Goal: Task Accomplishment & Management: Manage account settings

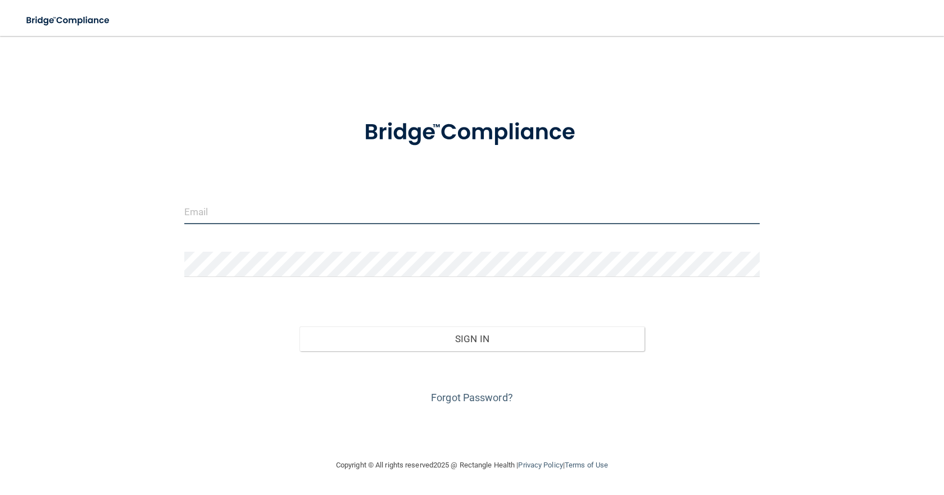
click at [445, 222] on input "email" at bounding box center [472, 211] width 576 height 25
type input "[EMAIL_ADDRESS][DOMAIN_NAME]"
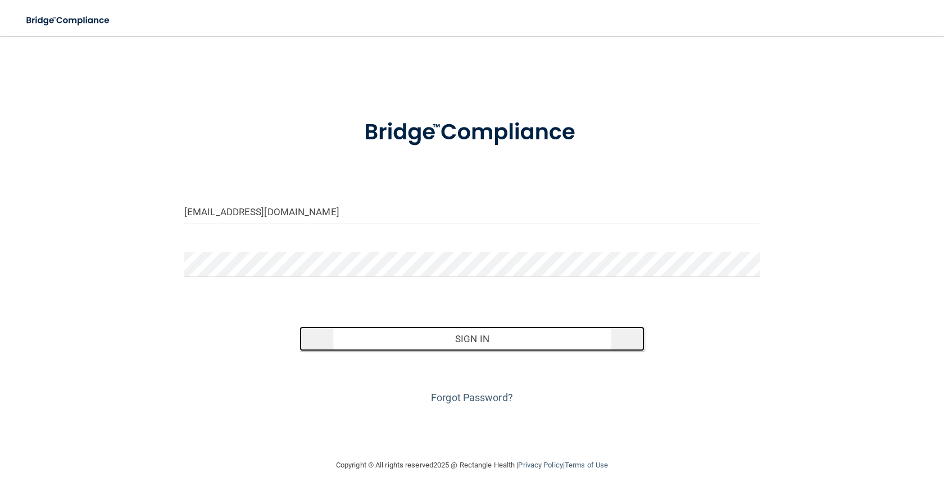
click at [486, 341] on button "Sign In" at bounding box center [472, 339] width 345 height 25
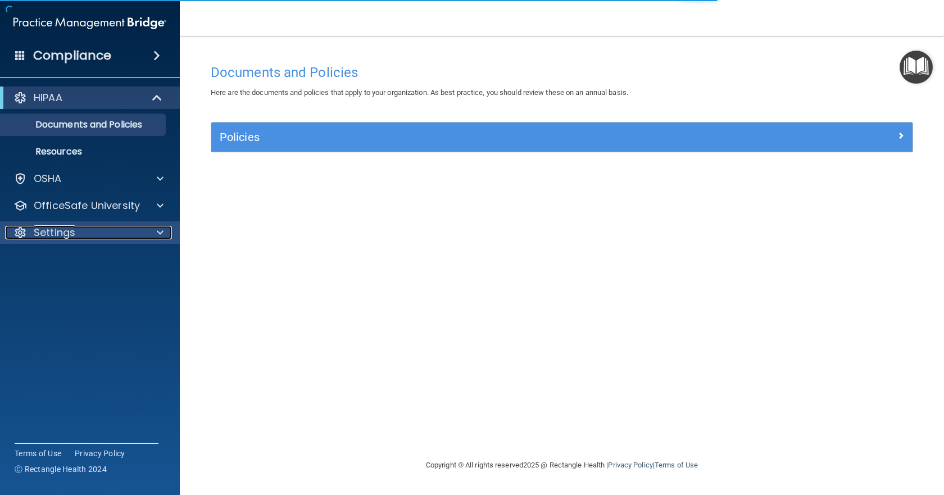
click at [88, 229] on div "Settings" at bounding box center [74, 232] width 139 height 13
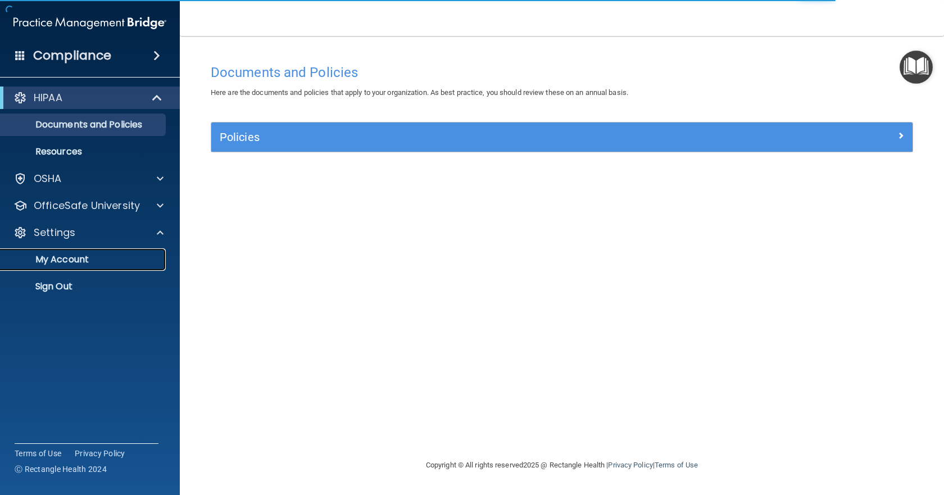
click at [129, 257] on p "My Account" at bounding box center [83, 259] width 153 height 11
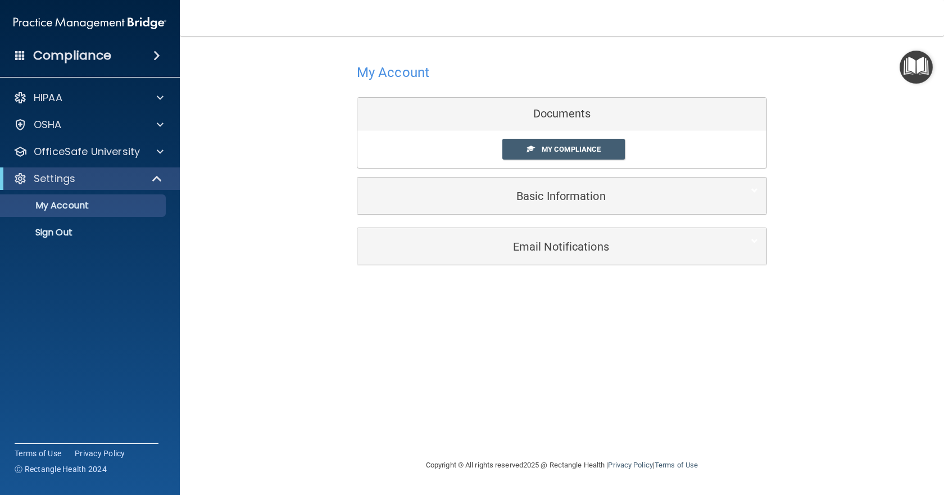
click at [619, 120] on div "Documents" at bounding box center [561, 114] width 409 height 33
click at [574, 149] on span "My Compliance" at bounding box center [571, 149] width 59 height 8
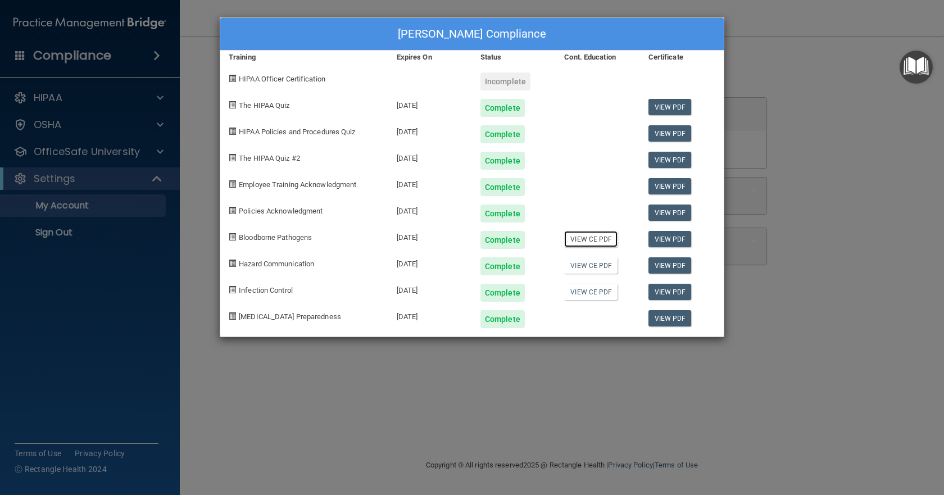
click at [581, 239] on link "View CE PDF" at bounding box center [590, 239] width 53 height 16
click at [598, 266] on link "View CE PDF" at bounding box center [590, 265] width 53 height 16
click at [581, 291] on link "View CE PDF" at bounding box center [590, 292] width 53 height 16
